Goal: Task Accomplishment & Management: Manage account settings

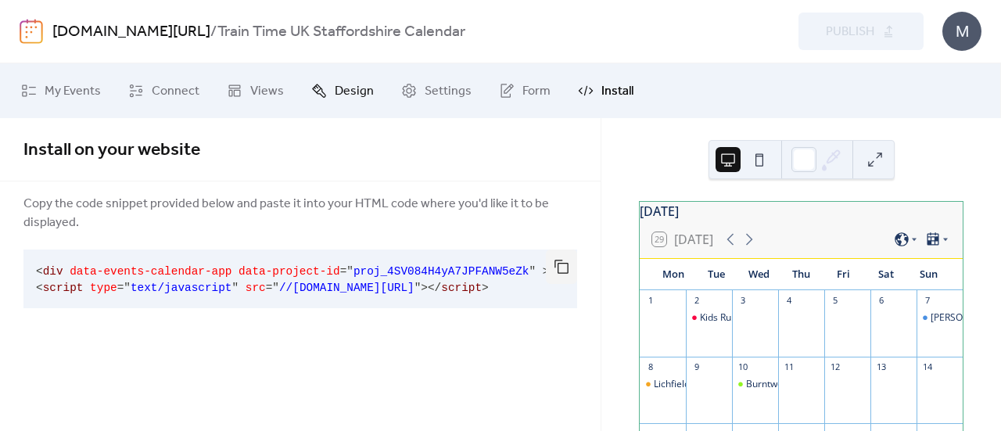
click at [346, 95] on span "Design" at bounding box center [354, 91] width 39 height 19
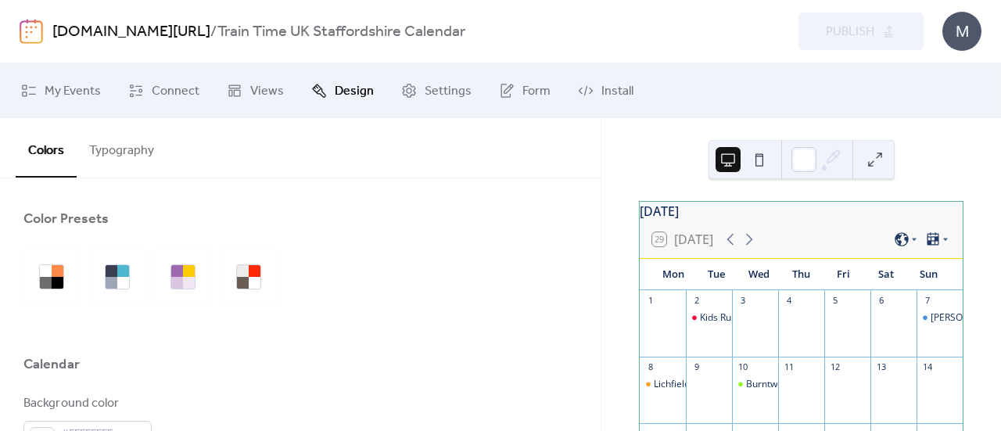
click at [577, 157] on div "Colors Typography" at bounding box center [300, 148] width 601 height 60
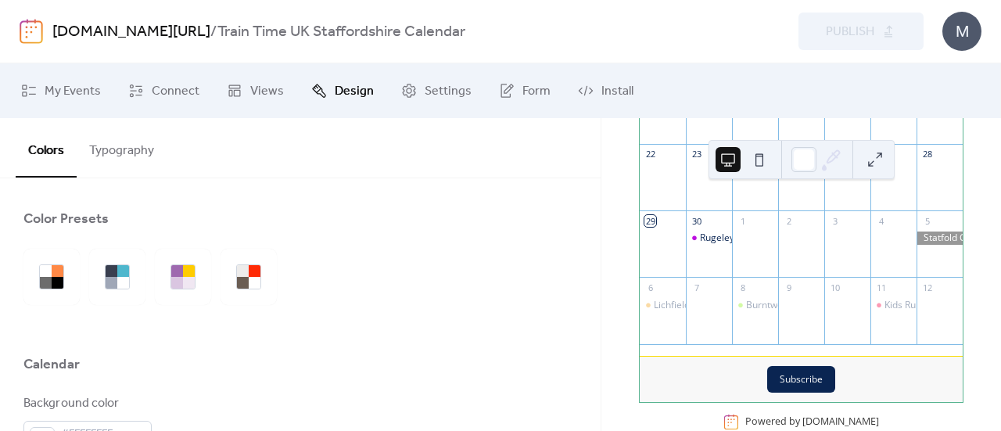
click at [124, 154] on button "Typography" at bounding box center [122, 147] width 90 height 58
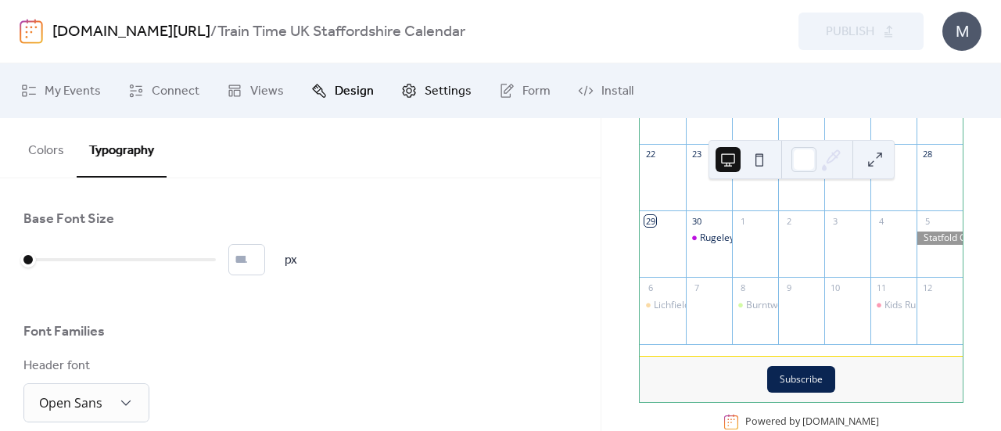
click at [425, 92] on span "Settings" at bounding box center [448, 91] width 47 height 19
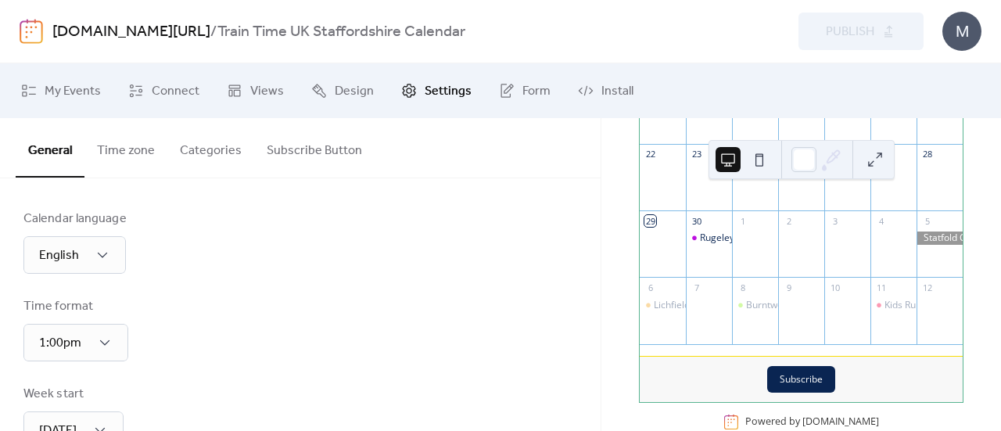
click at [122, 163] on button "Time zone" at bounding box center [125, 147] width 83 height 58
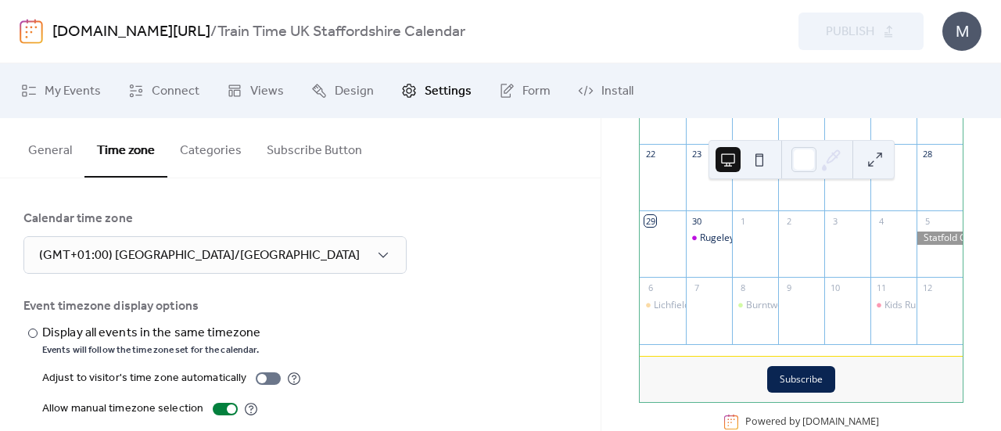
click at [203, 156] on button "Categories" at bounding box center [210, 147] width 87 height 58
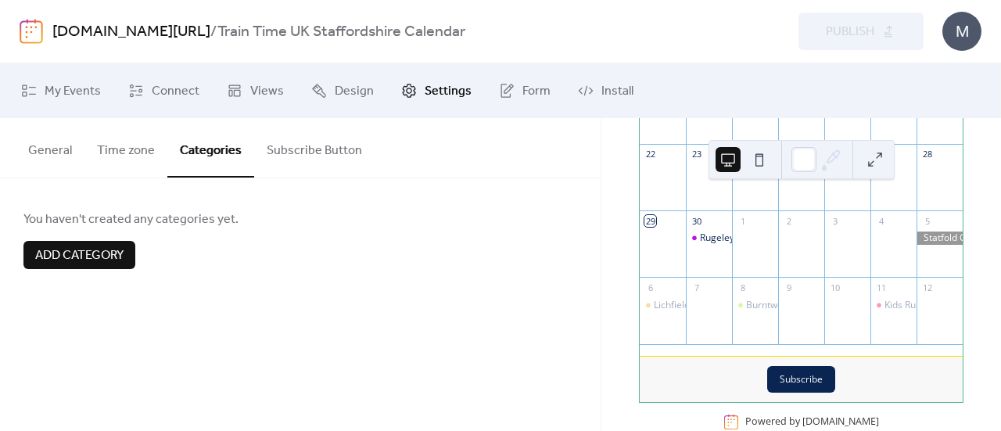
click at [312, 152] on button "Subscribe Button" at bounding box center [314, 147] width 120 height 58
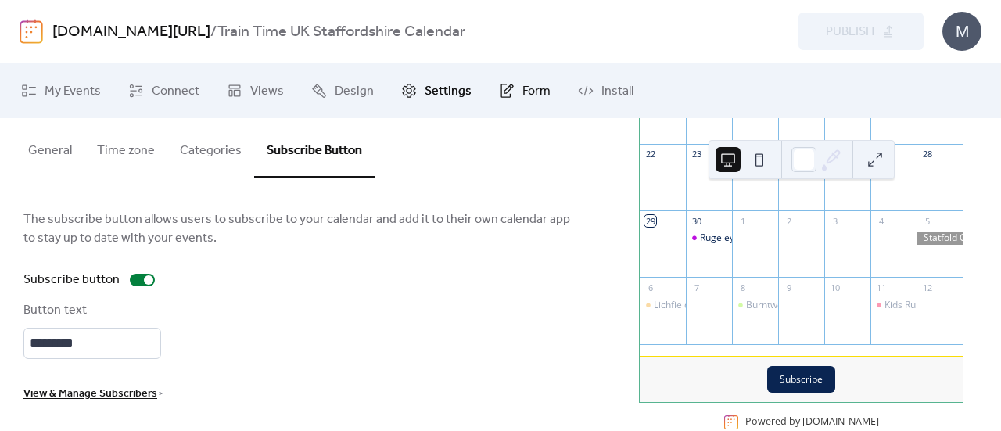
click at [522, 93] on span "Form" at bounding box center [536, 91] width 28 height 19
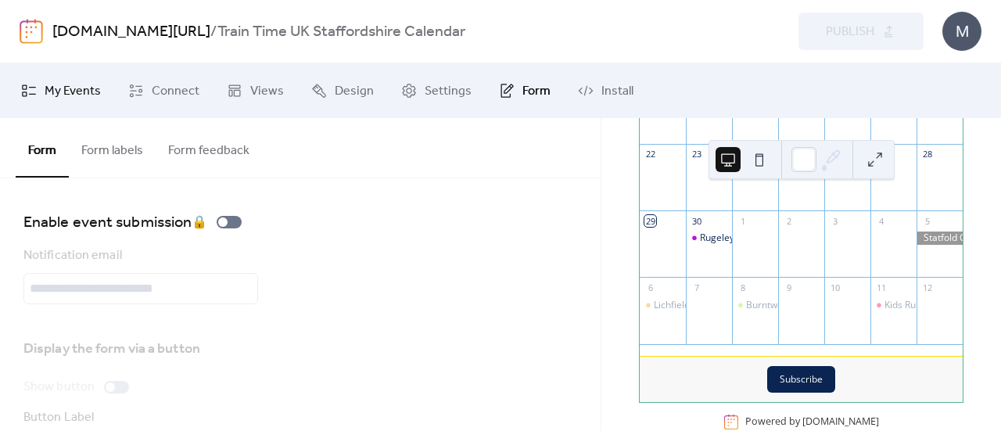
click at [83, 97] on span "My Events" at bounding box center [73, 91] width 56 height 19
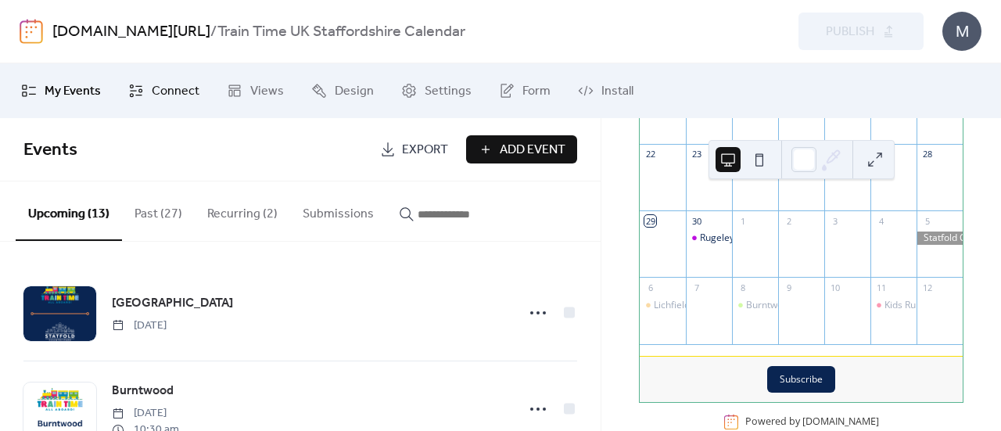
click at [183, 88] on span "Connect" at bounding box center [176, 91] width 48 height 19
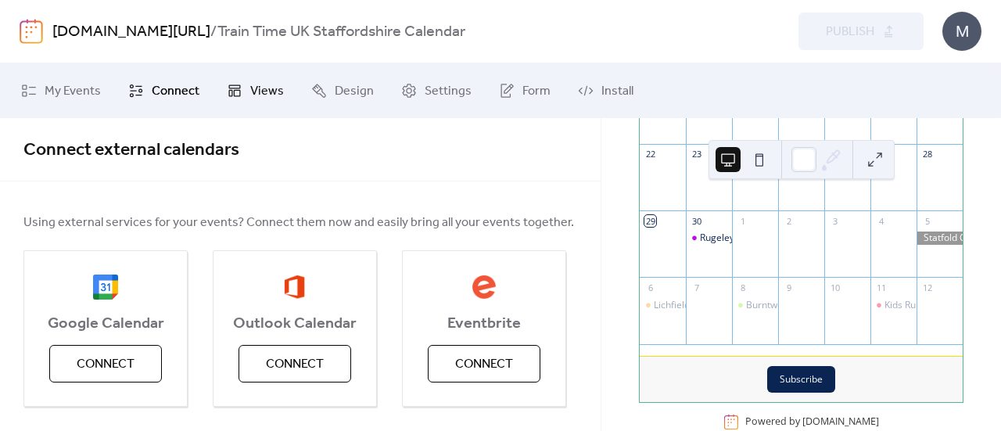
click at [246, 82] on link "Views" at bounding box center [255, 91] width 81 height 42
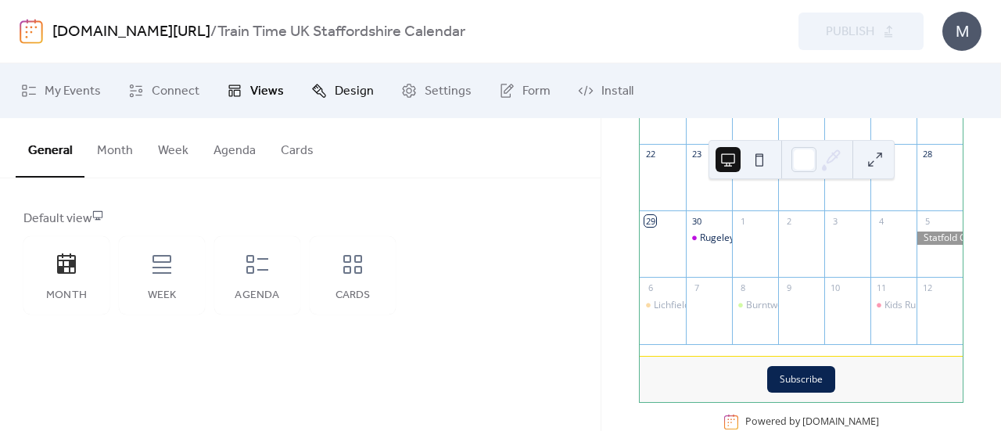
click at [341, 91] on span "Design" at bounding box center [354, 91] width 39 height 19
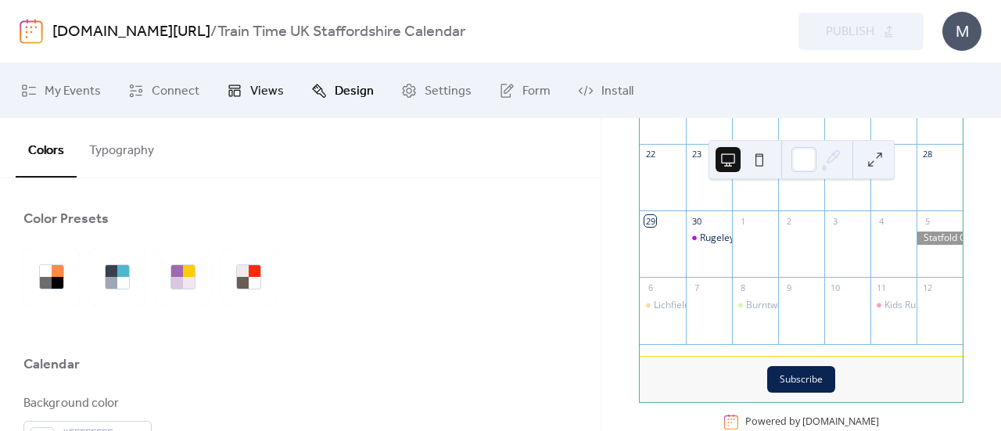
click at [257, 87] on span "Views" at bounding box center [267, 91] width 34 height 19
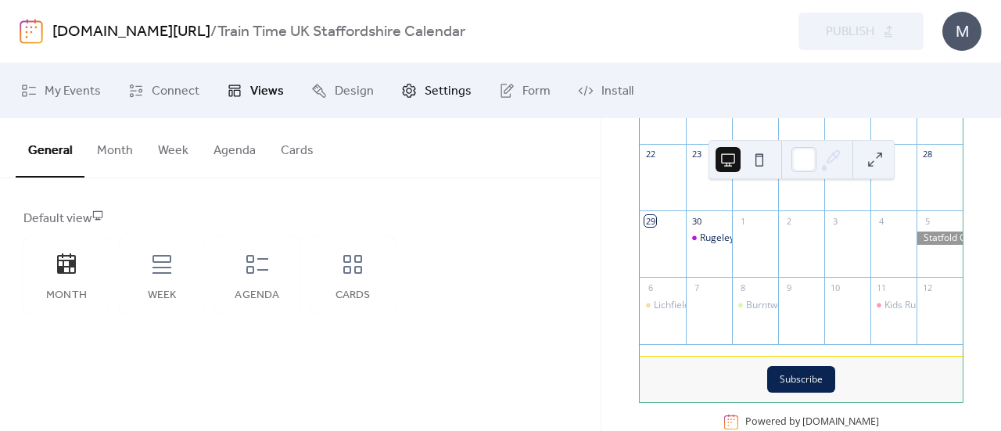
click at [447, 92] on span "Settings" at bounding box center [448, 91] width 47 height 19
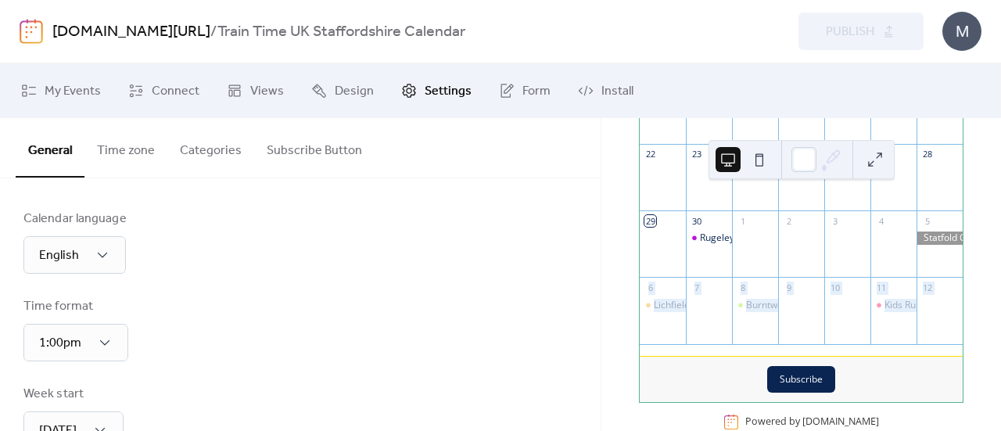
drag, startPoint x: 996, startPoint y: 311, endPoint x: 1000, endPoint y: 226, distance: 84.6
click at [1000, 226] on div "[DATE] 29 [DATE] Mon Tue Wed Thu Fri Sat Sun 1 2 Kids Rule Play Cafe & Train Ti…" at bounding box center [801, 274] width 400 height 313
click at [977, 260] on div "[DATE] 29 [DATE] Mon Tue Wed Thu Fri Sat Sun 1 2 Kids Rule Play Cafe & Train Ti…" at bounding box center [801, 274] width 400 height 313
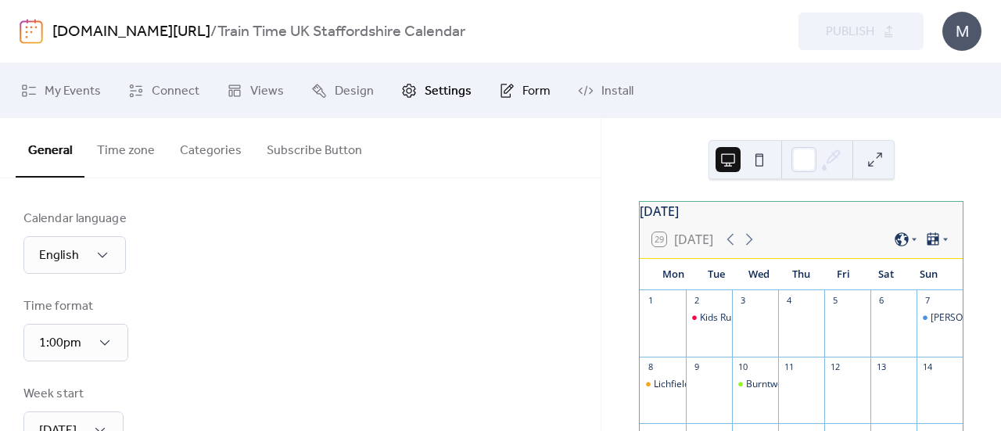
click at [522, 101] on span "Form" at bounding box center [536, 91] width 28 height 19
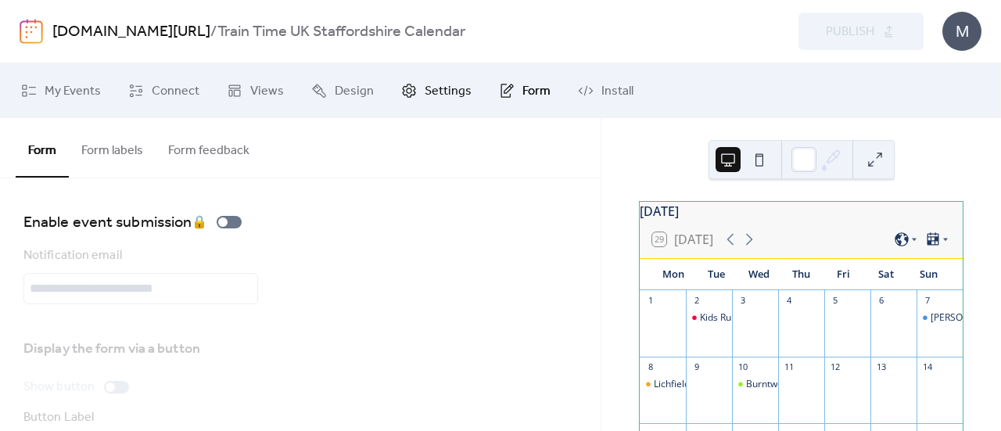
click at [440, 88] on span "Settings" at bounding box center [448, 91] width 47 height 19
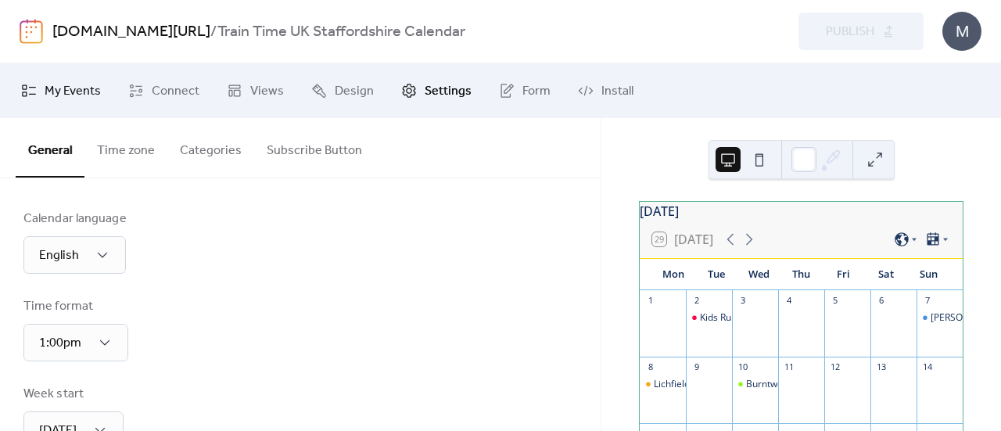
click at [74, 97] on span "My Events" at bounding box center [73, 91] width 56 height 19
